Goal: Task Accomplishment & Management: Manage account settings

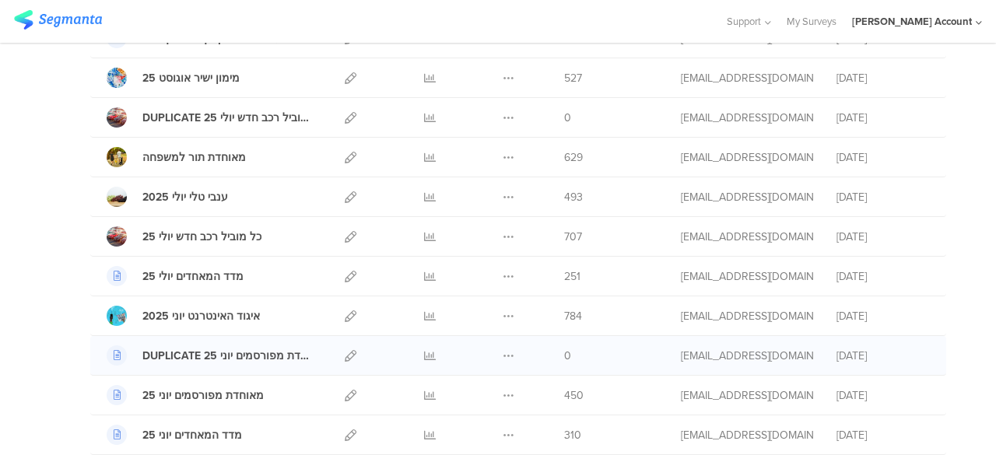
scroll to position [233, 0]
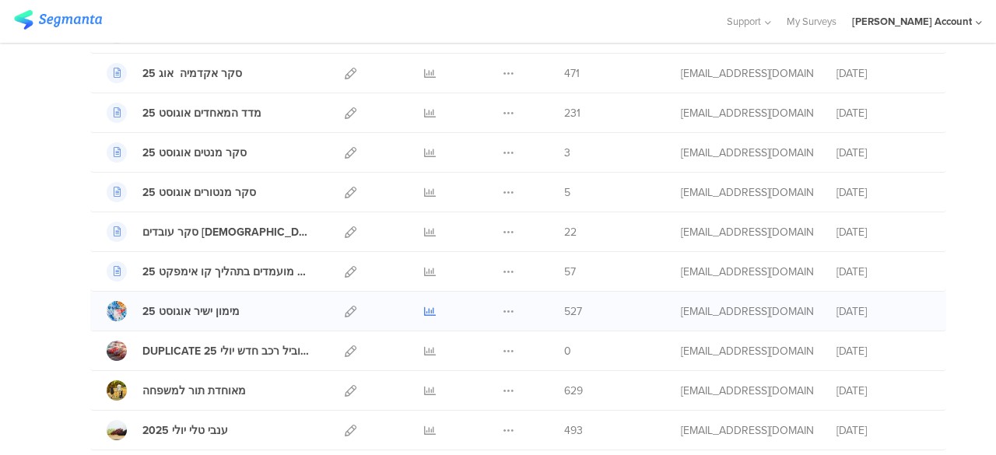
click at [424, 307] on icon at bounding box center [430, 312] width 12 height 12
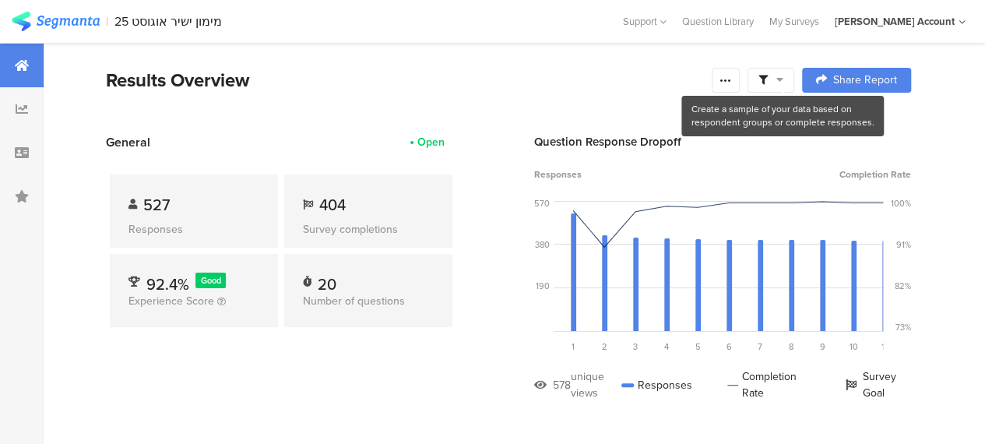
click at [783, 81] on icon at bounding box center [779, 79] width 7 height 11
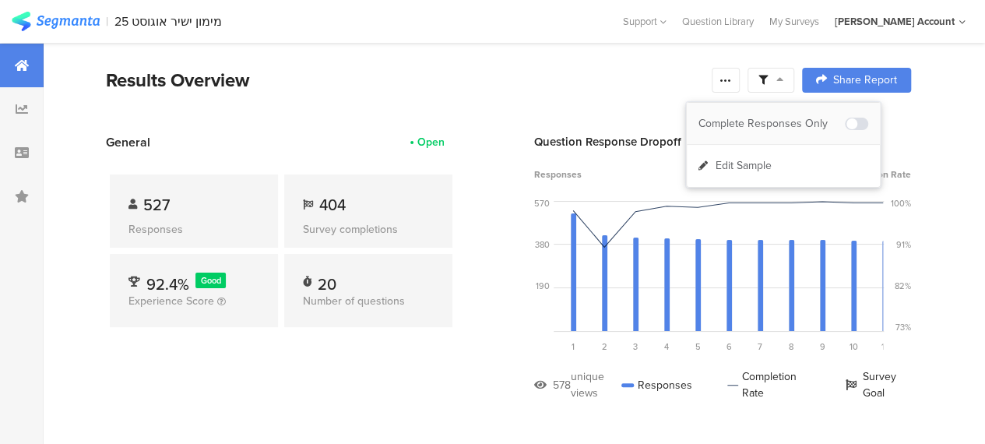
click at [793, 119] on div "Complete Responses Only" at bounding box center [771, 124] width 146 height 16
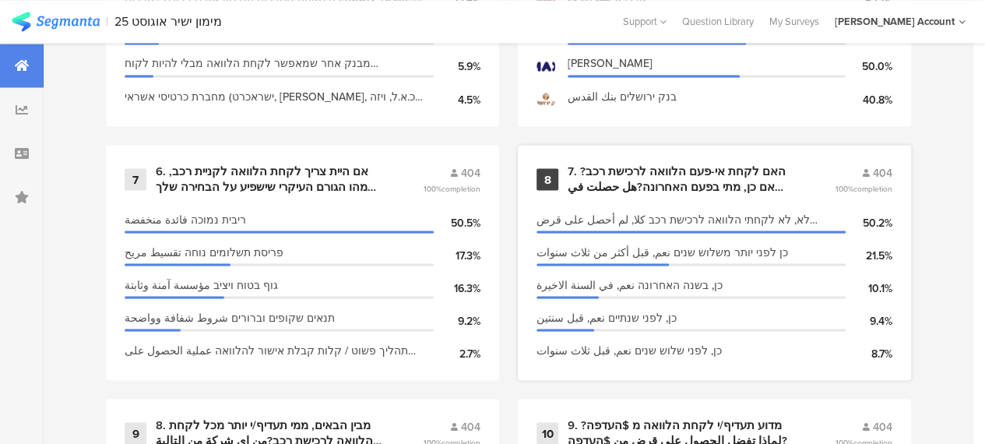
scroll to position [1401, 0]
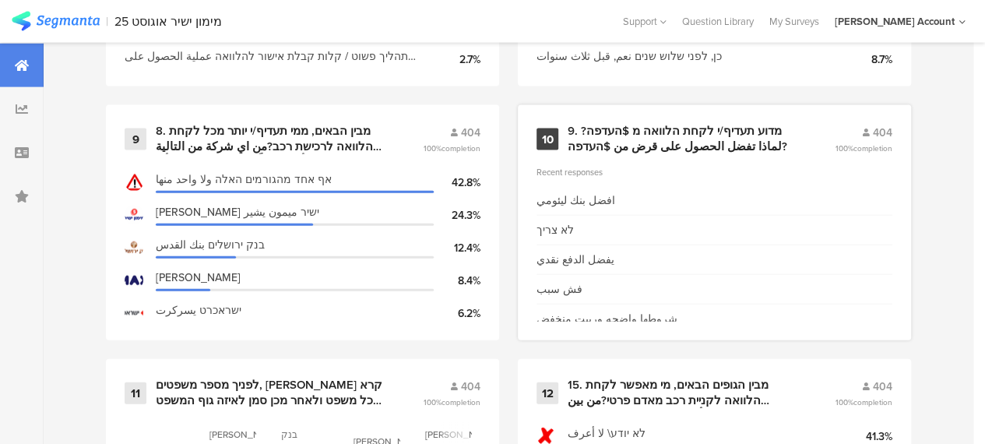
scroll to position [1712, 0]
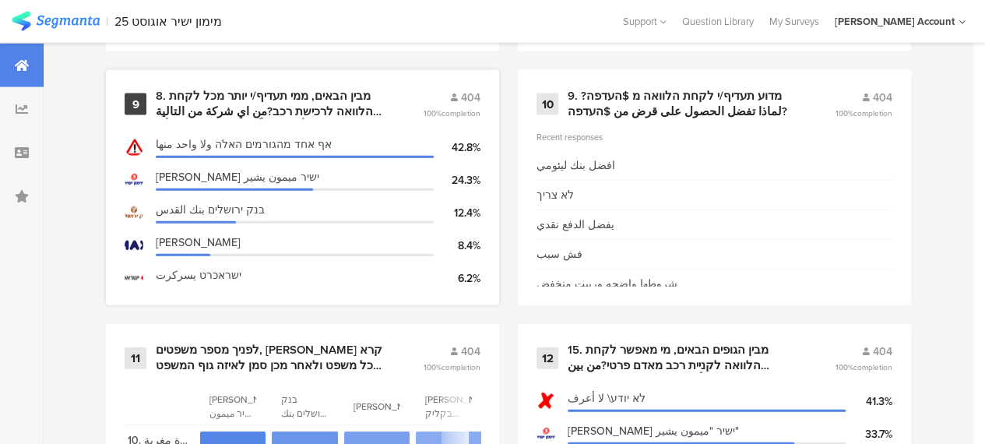
click at [352, 136] on div "9 8. מבין הבאים, ממי תעדיף/י יותר מכל לקחת הלוואה לרכישת רכב?من اي شركة من التا…" at bounding box center [302, 187] width 393 height 235
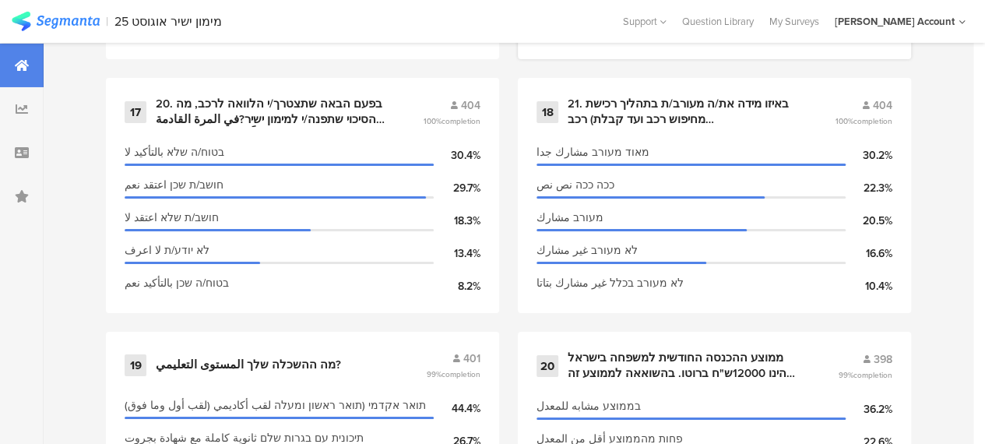
scroll to position [2724, 0]
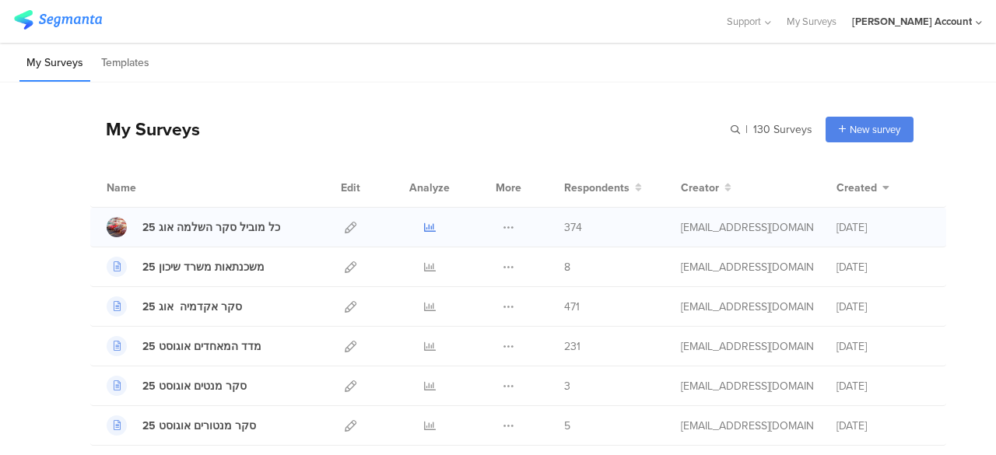
click at [424, 224] on icon at bounding box center [430, 228] width 12 height 12
click at [424, 265] on icon at bounding box center [430, 268] width 12 height 12
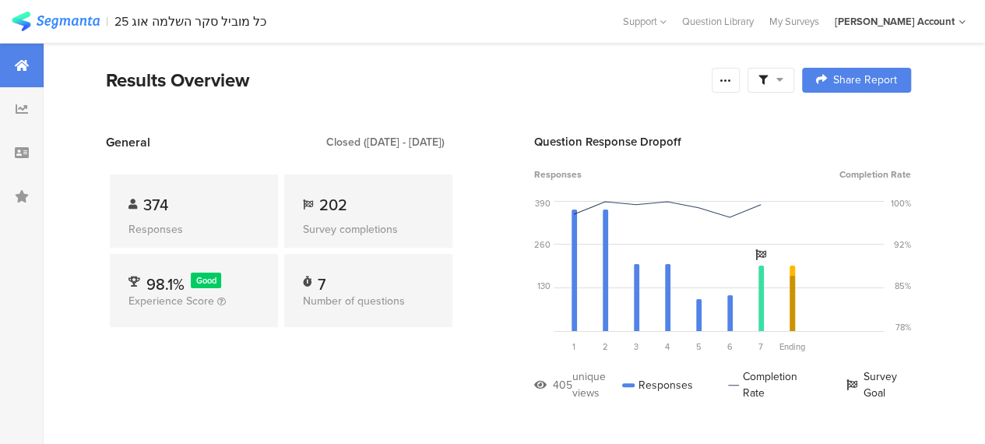
click at [783, 83] on icon at bounding box center [779, 79] width 7 height 11
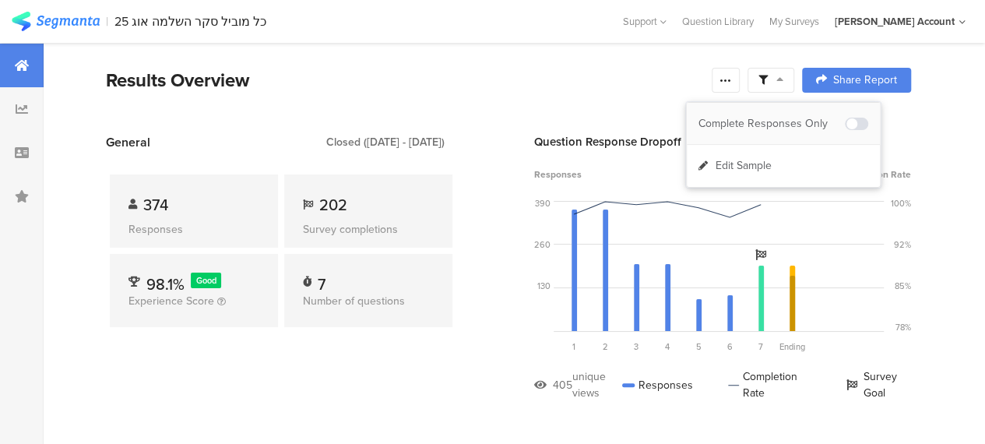
click at [802, 121] on div "Complete Responses Only" at bounding box center [771, 124] width 146 height 16
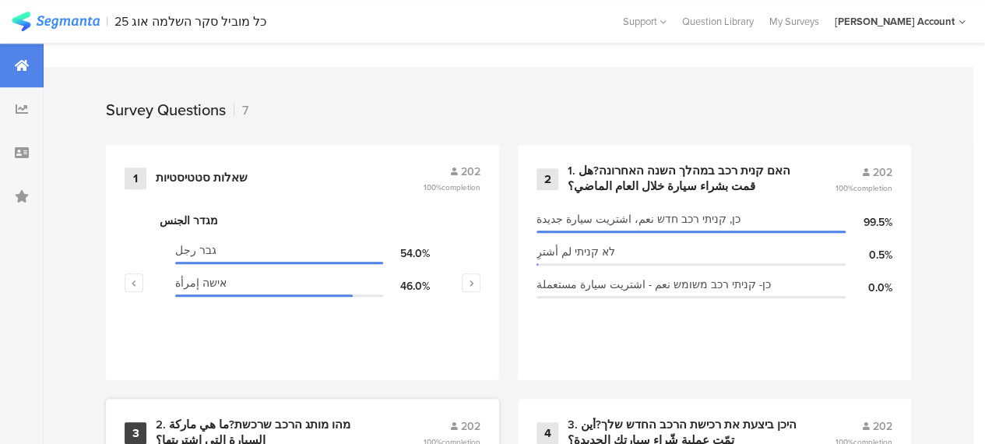
scroll to position [856, 0]
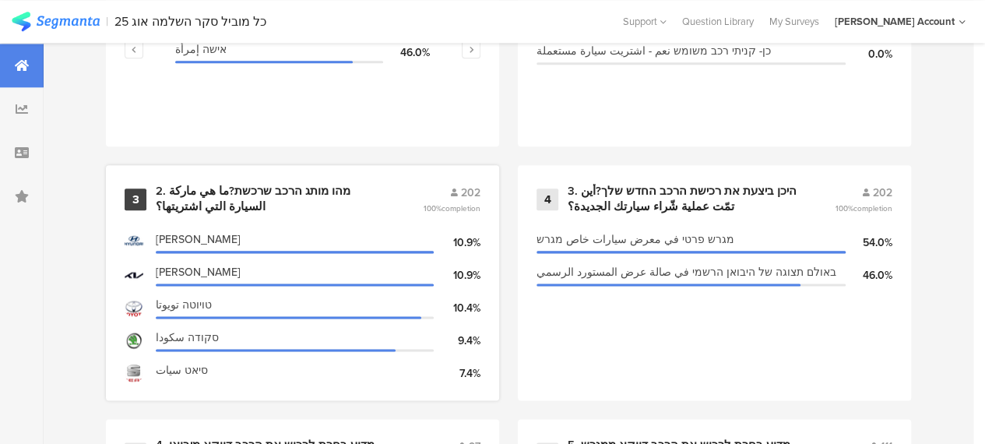
click at [299, 198] on div "2. מהו מותג הרכב שרכשת?ما هي ماركة السيارة التي اشتريتها؟" at bounding box center [271, 199] width 230 height 30
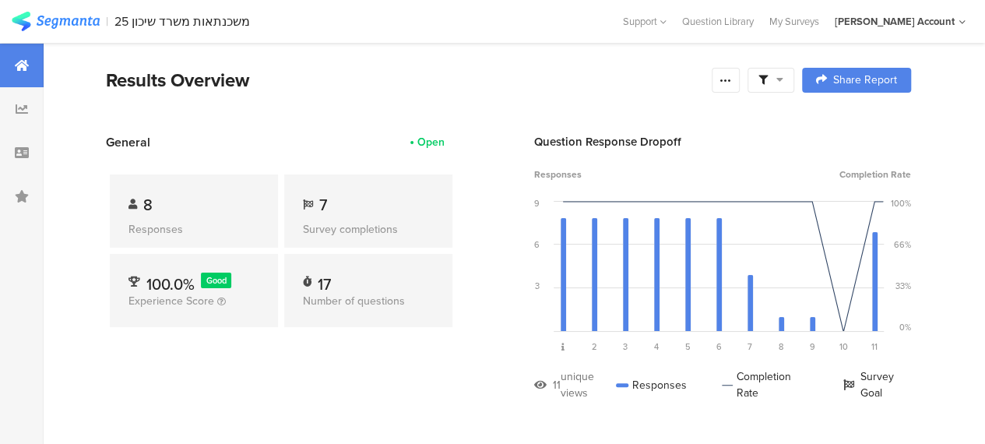
click at [783, 80] on icon at bounding box center [779, 79] width 7 height 11
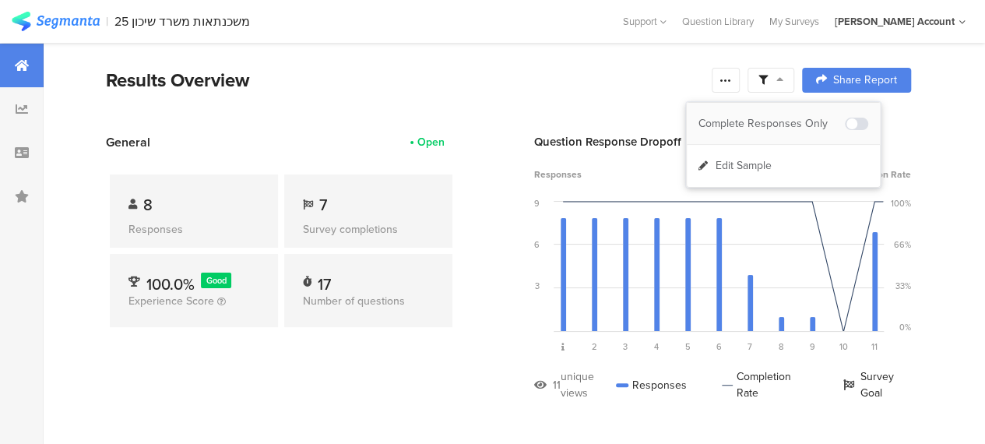
click at [792, 118] on div "Complete Responses Only" at bounding box center [771, 124] width 146 height 16
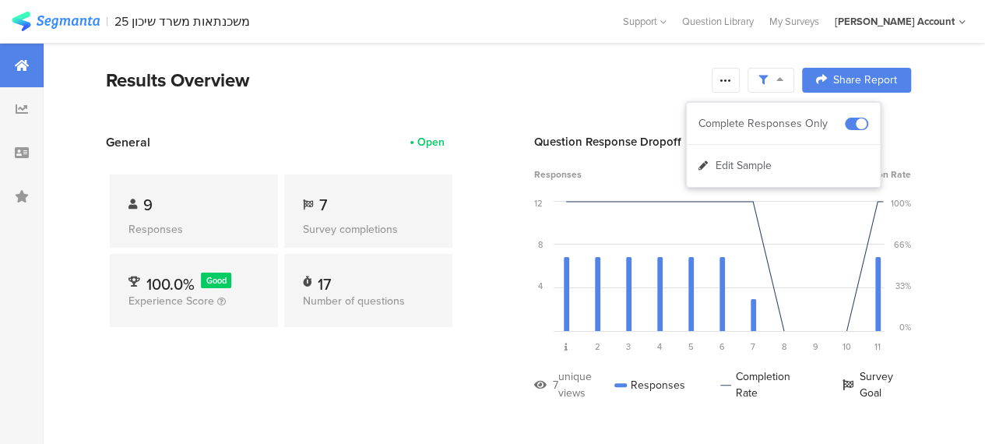
click at [143, 363] on div "General Open 9 Responses 7 Survey completions 100.0% Good Experience Score 17 N…" at bounding box center [281, 278] width 350 height 291
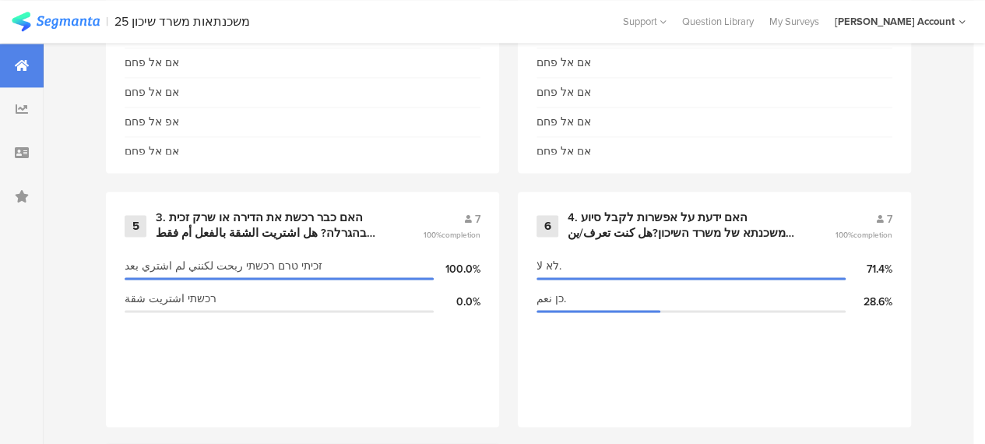
scroll to position [1167, 0]
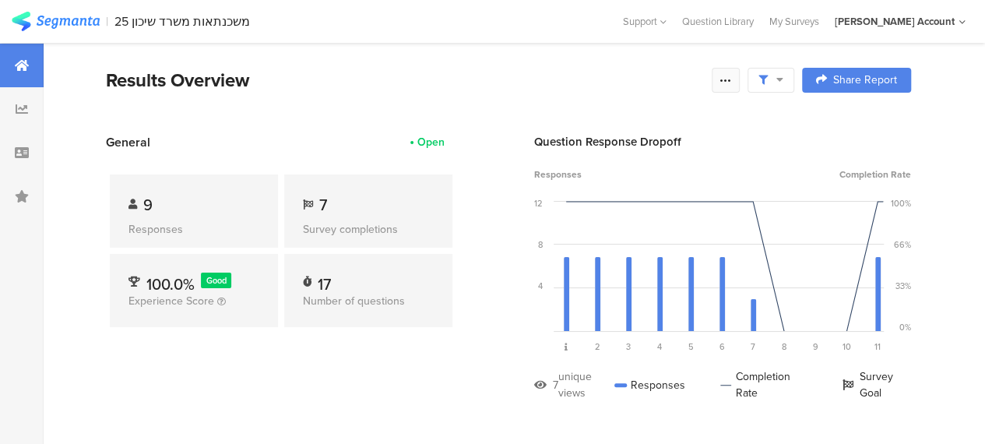
click at [732, 77] on icon at bounding box center [725, 80] width 12 height 12
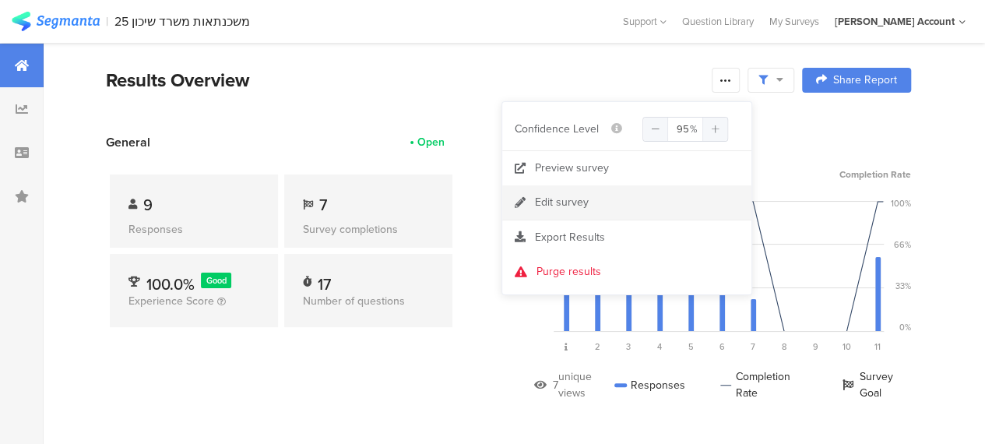
click at [557, 204] on div "Edit survey" at bounding box center [562, 203] width 54 height 16
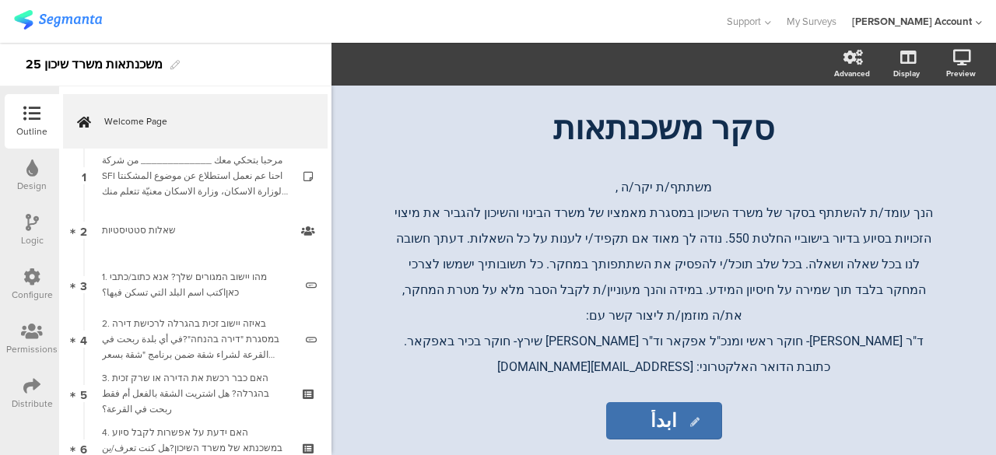
click at [23, 384] on div "Distribute" at bounding box center [32, 394] width 54 height 54
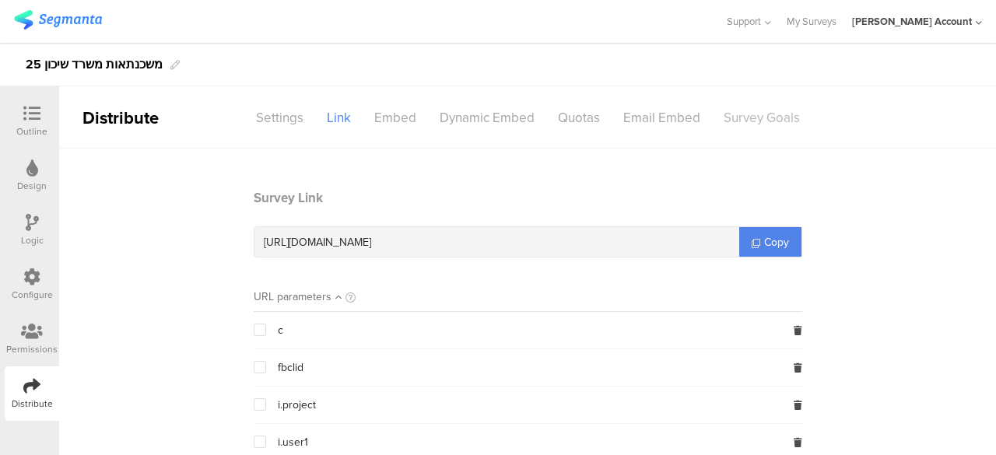
click at [738, 114] on div "Survey Goals" at bounding box center [762, 117] width 100 height 27
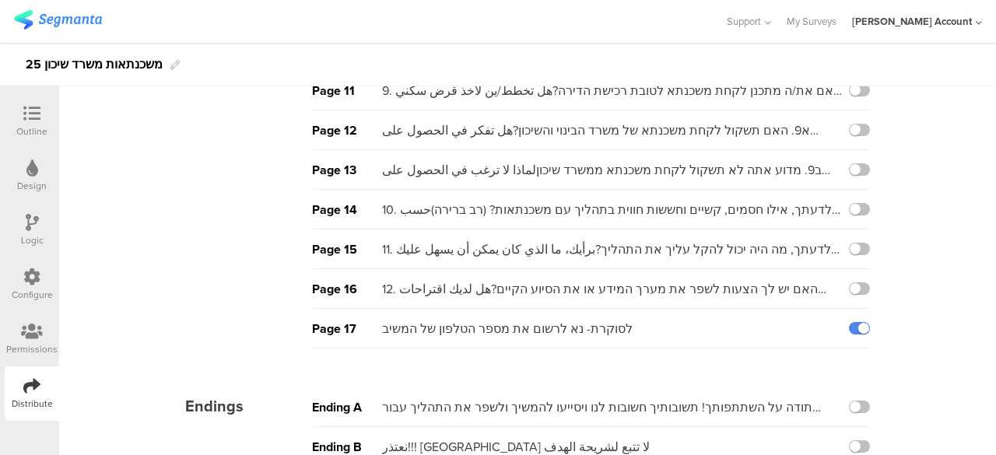
scroll to position [504, 0]
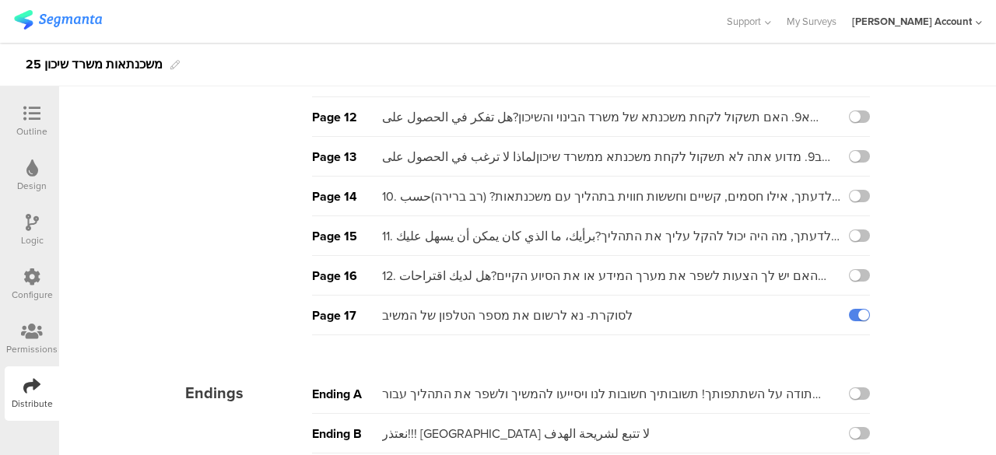
click at [980, 350] on sg-survey-goals "Pages Page 1 مرحبا بتحكي معك _____________ من شركة SFI احنا عم نعمل استطلاع عن …" at bounding box center [527, 57] width 937 height 824
click at [26, 114] on icon at bounding box center [31, 113] width 17 height 17
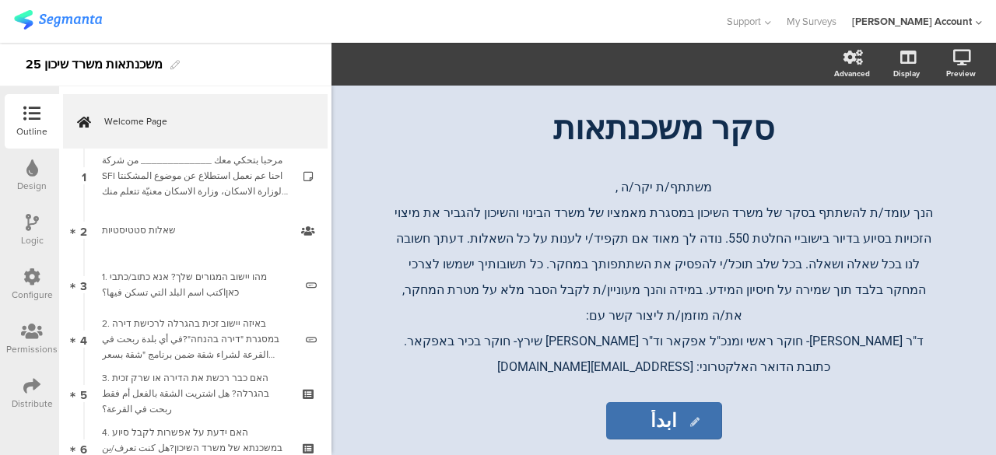
click at [216, 31] on div at bounding box center [362, 22] width 697 height 26
